Goal: Find specific page/section: Find specific page/section

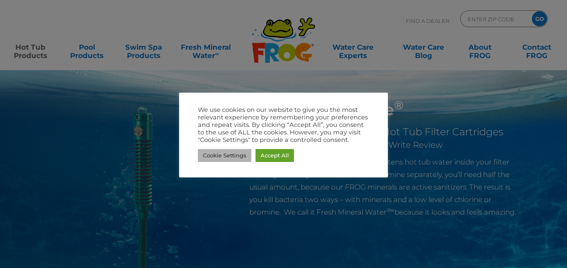
click at [233, 157] on link "Cookie Settings" at bounding box center [224, 155] width 53 height 13
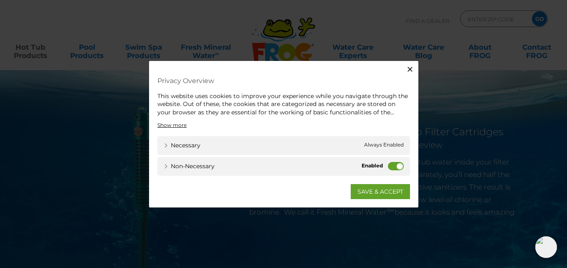
click at [399, 167] on label "Non-necessary" at bounding box center [396, 166] width 16 height 8
click at [0, 0] on input "Non-necessary" at bounding box center [0, 0] width 0 height 0
click at [392, 188] on link "SAVE & ACCEPT" at bounding box center [380, 191] width 59 height 15
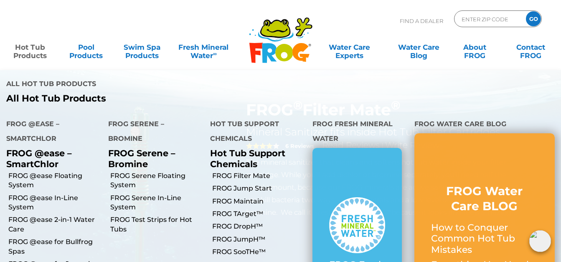
click at [34, 56] on link "Hot Tub Products" at bounding box center [29, 47] width 43 height 17
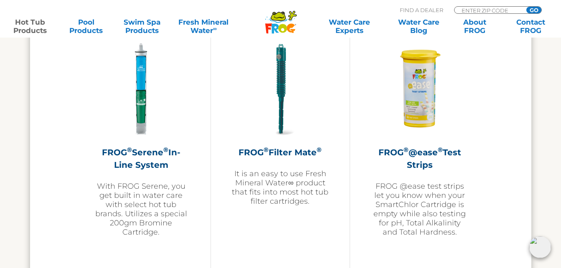
scroll to position [1789, 0]
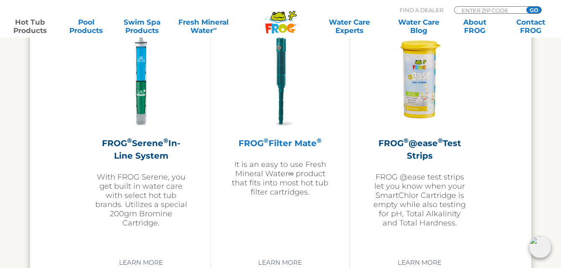
click at [274, 142] on h2 "FROG ® Filter Mate ®" at bounding box center [280, 143] width 97 height 13
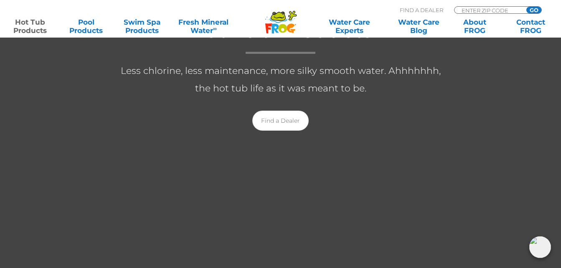
scroll to position [153, 0]
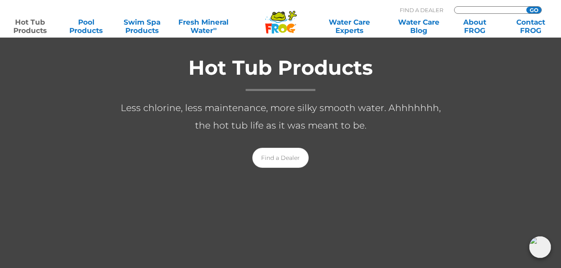
click at [485, 11] on input "Zip Code Form" at bounding box center [489, 10] width 56 height 7
type input "21740"
click at [526, 7] on input "GO" at bounding box center [533, 10] width 15 height 7
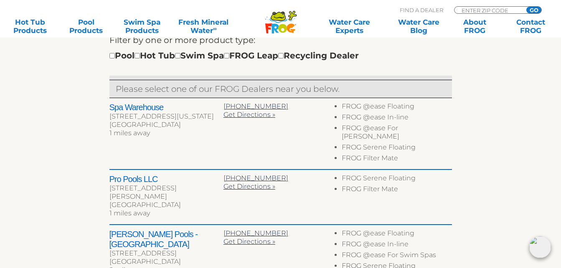
scroll to position [301, 0]
